Goal: Find specific page/section: Find specific page/section

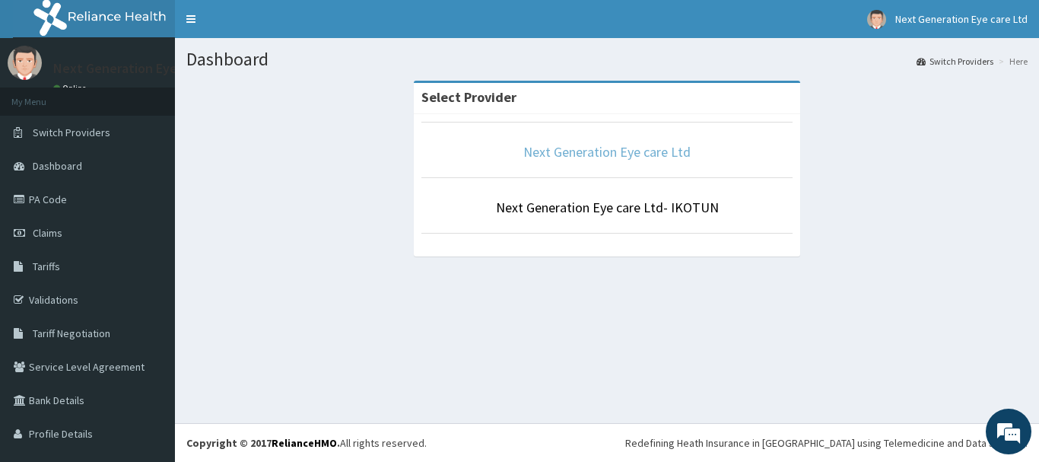
click at [639, 158] on link "Next Generation Eye care Ltd" at bounding box center [606, 151] width 167 height 17
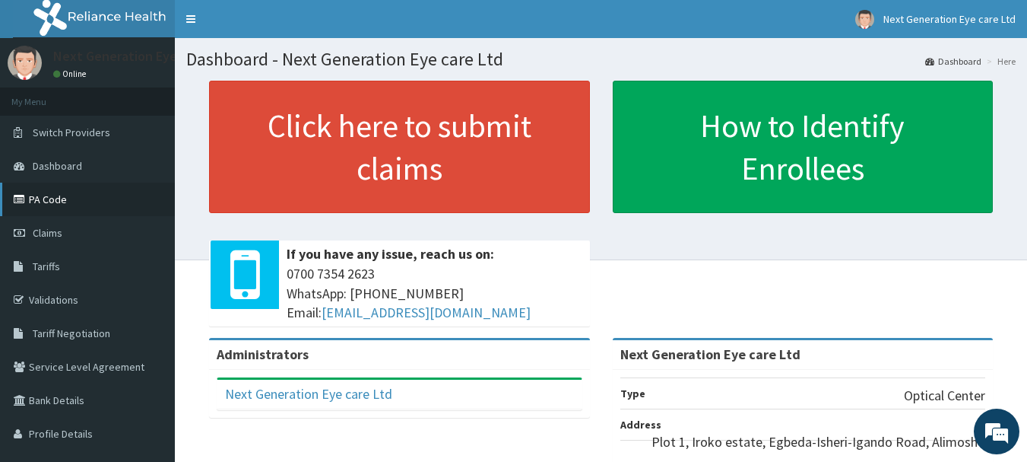
click at [41, 195] on link "PA Code" at bounding box center [87, 198] width 175 height 33
